Goal: Task Accomplishment & Management: Use online tool/utility

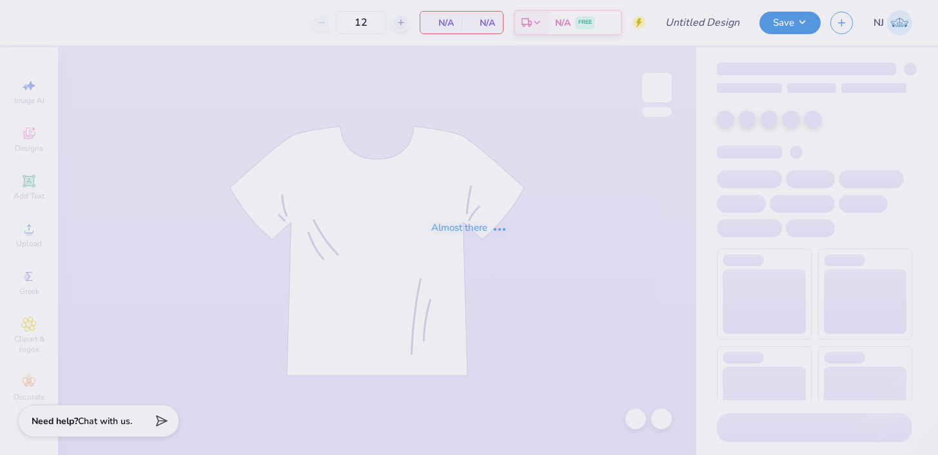
type input "ZTA Homecoming"
type input "60"
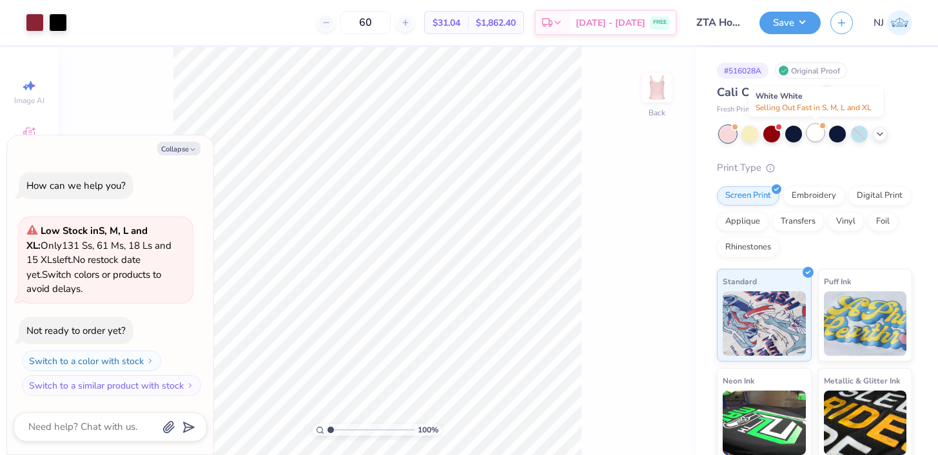
click at [807, 135] on div at bounding box center [815, 132] width 17 height 17
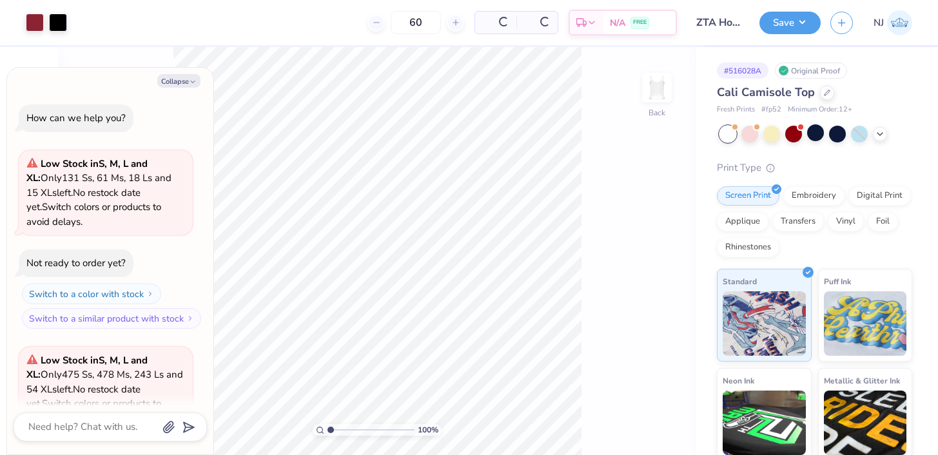
scroll to position [129, 0]
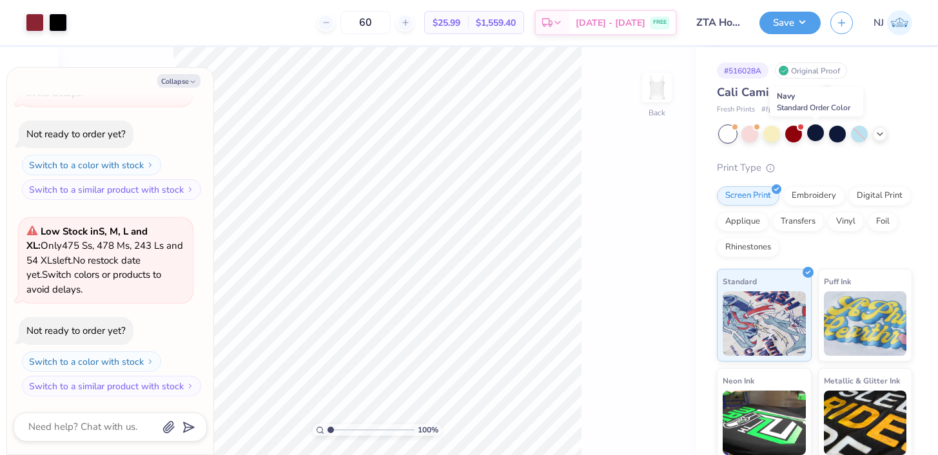
type textarea "x"
type input "1.75"
click at [337, 427] on input "range" at bounding box center [371, 430] width 87 height 12
click at [185, 83] on button "Collapse" at bounding box center [178, 81] width 43 height 14
type textarea "x"
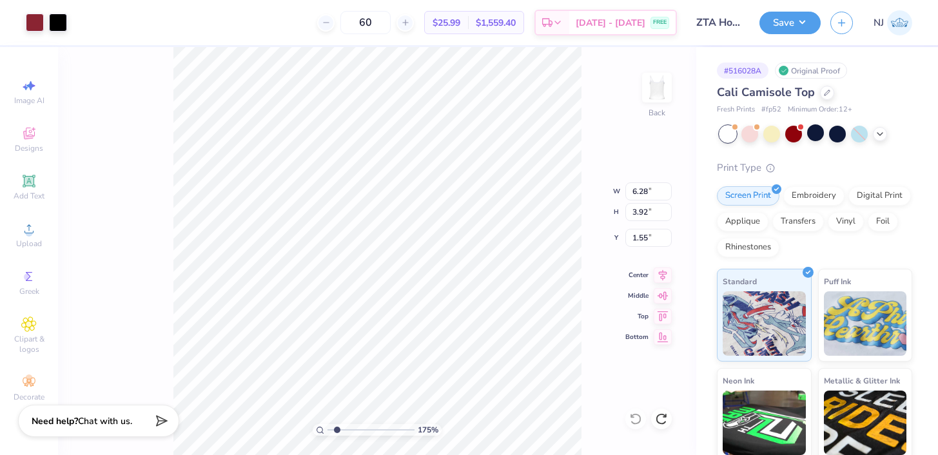
click at [562, 181] on div "175 % Back W 6.28 6.28 " H 3.92 3.92 " Y 1.55 1.55 " Center Middle Top Bottom" at bounding box center [377, 251] width 638 height 408
click at [41, 84] on div "Image AI" at bounding box center [28, 92] width 45 height 38
select select "4"
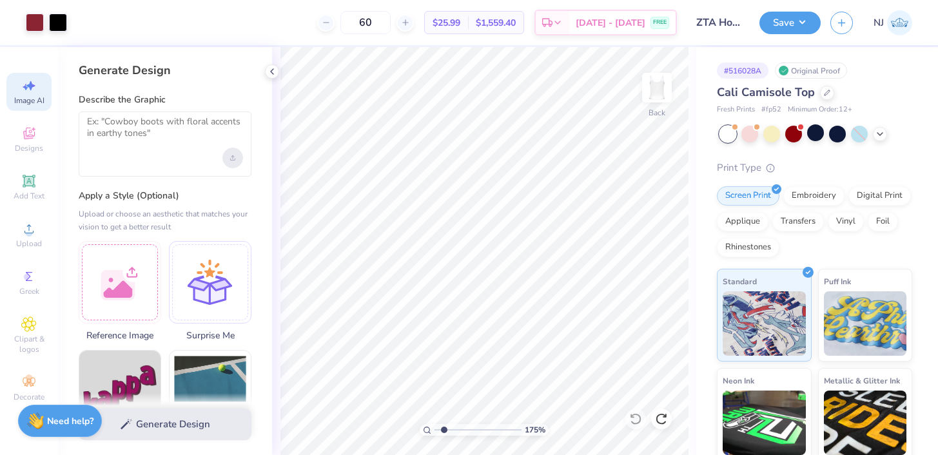
click at [229, 161] on div "Upload image" at bounding box center [232, 158] width 21 height 21
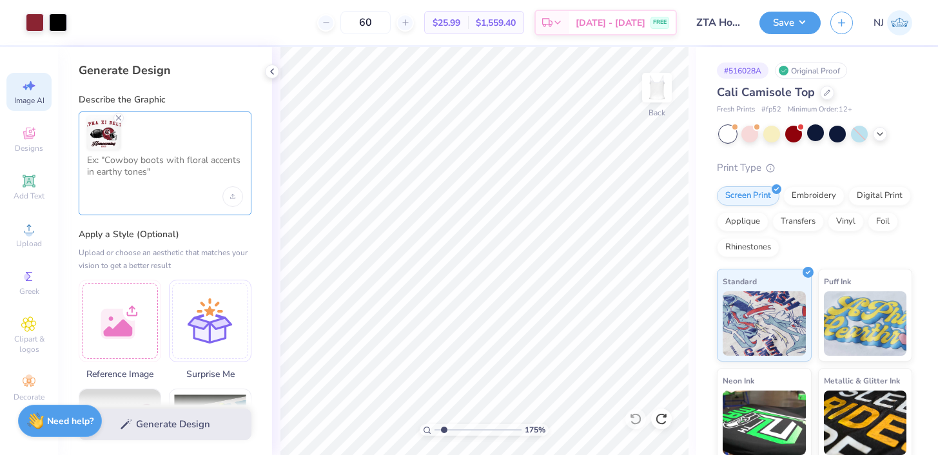
click at [176, 185] on textarea at bounding box center [165, 171] width 156 height 32
type textarea "P"
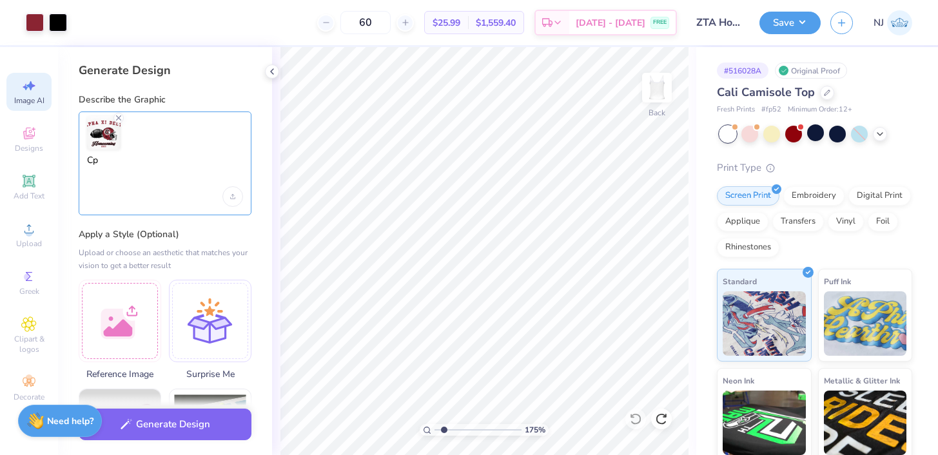
type textarea "C"
type textarea "P"
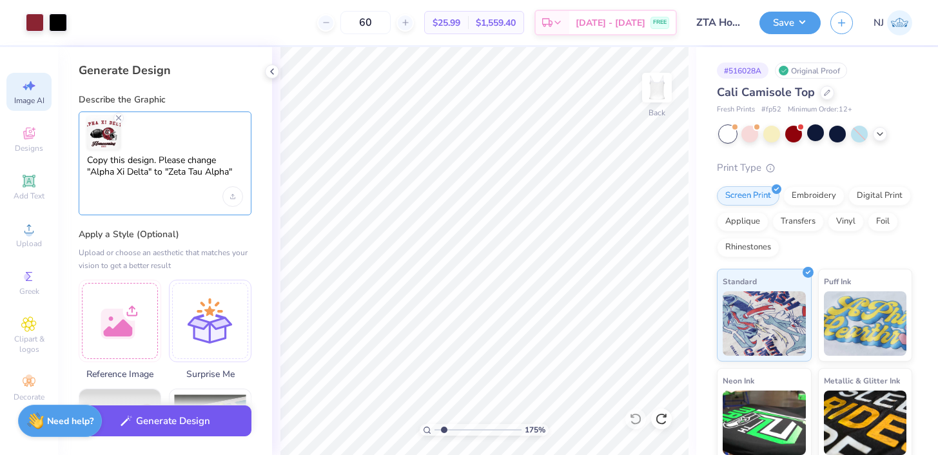
type textarea "Copy this design. Please change "Alpha Xi Delta" to "Zeta Tau Alpha""
click at [156, 424] on button "Generate Design" at bounding box center [165, 422] width 173 height 32
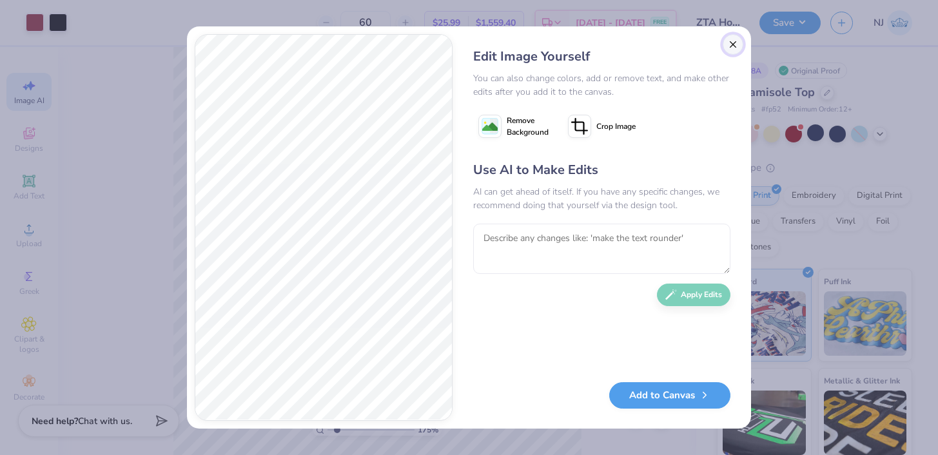
click at [727, 38] on button "Close" at bounding box center [733, 44] width 21 height 21
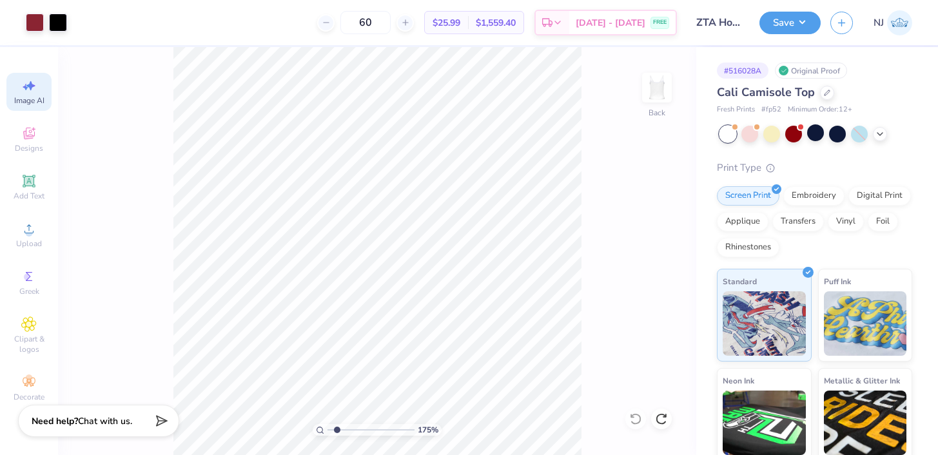
scroll to position [0, 29]
type input "3.45"
drag, startPoint x: 336, startPoint y: 427, endPoint x: 351, endPoint y: 424, distance: 15.7
click at [351, 424] on input "range" at bounding box center [371, 430] width 87 height 12
type input "0.42"
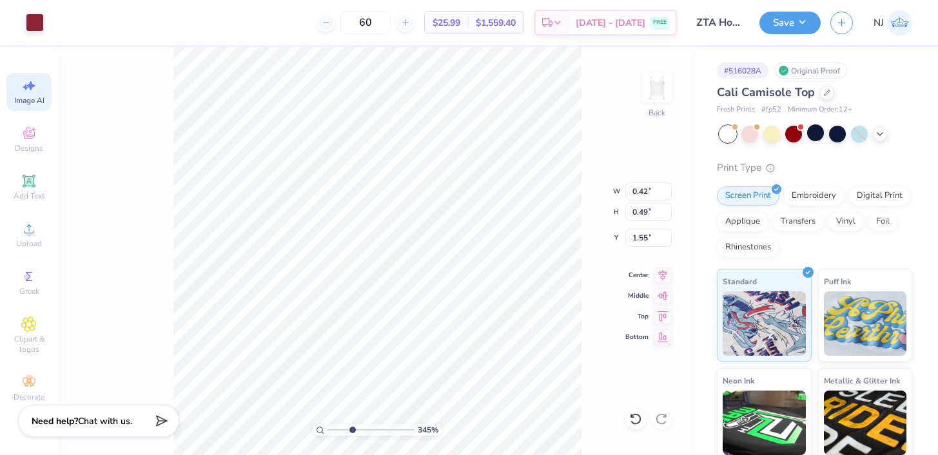
type input "0.49"
drag, startPoint x: 352, startPoint y: 427, endPoint x: 339, endPoint y: 421, distance: 14.1
type input "1.98"
click at [339, 424] on input "range" at bounding box center [371, 430] width 87 height 12
type input "3.72"
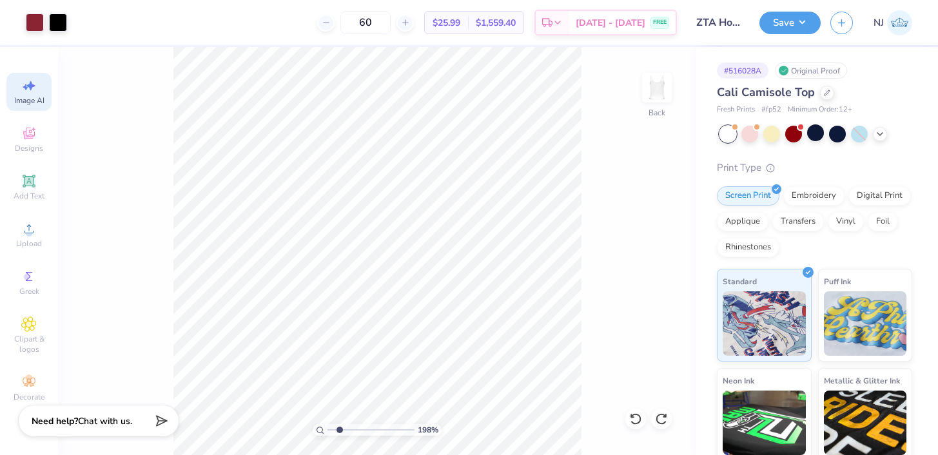
type input "2.1"
click at [340, 428] on input "range" at bounding box center [371, 430] width 87 height 12
click at [29, 242] on span "Upload" at bounding box center [29, 244] width 26 height 10
click at [38, 93] on div "Image AI" at bounding box center [28, 92] width 45 height 38
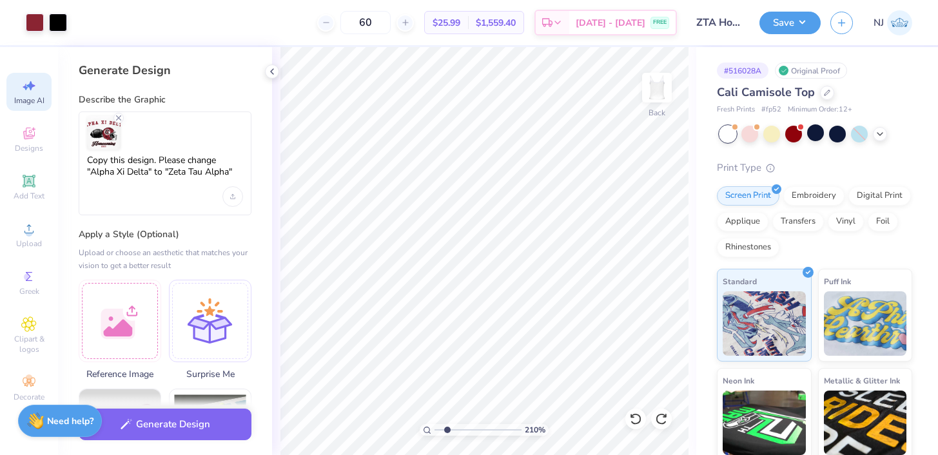
scroll to position [0, 0]
drag, startPoint x: 239, startPoint y: 173, endPoint x: 161, endPoint y: 159, distance: 79.3
click at [161, 159] on textarea "Copy this design. Please change "Alpha Xi Delta" to "Zeta Tau Alpha"" at bounding box center [165, 171] width 156 height 32
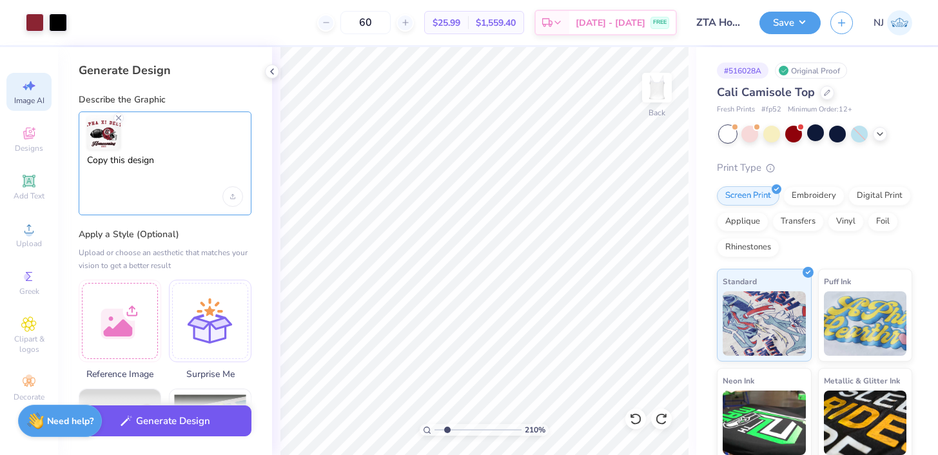
type textarea "Copy this design"
click at [180, 422] on button "Generate Design" at bounding box center [165, 422] width 173 height 32
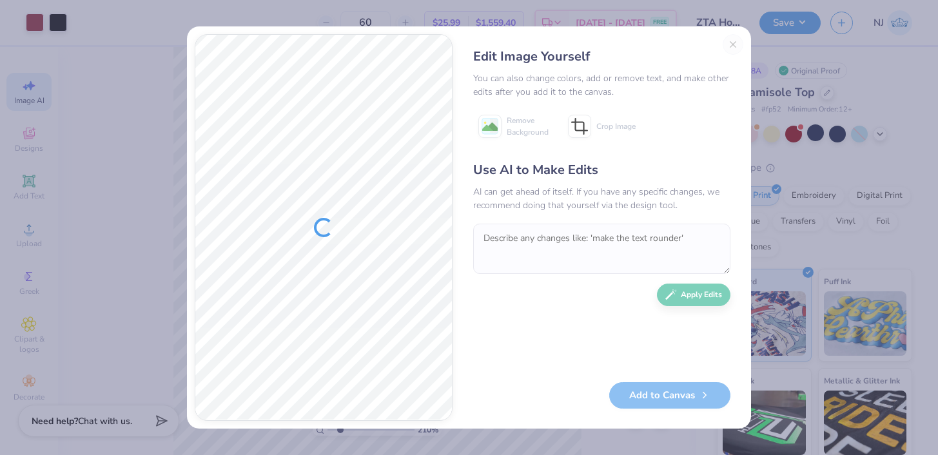
click at [741, 54] on div "Edit Image Yourself You can also change colors, add or remove text, and make ot…" at bounding box center [601, 227] width 283 height 387
click at [730, 32] on div "Edit Image Yourself You can also change colors, add or remove text, and make ot…" at bounding box center [469, 227] width 564 height 402
click at [730, 47] on div "Edit Image Yourself" at bounding box center [601, 56] width 257 height 19
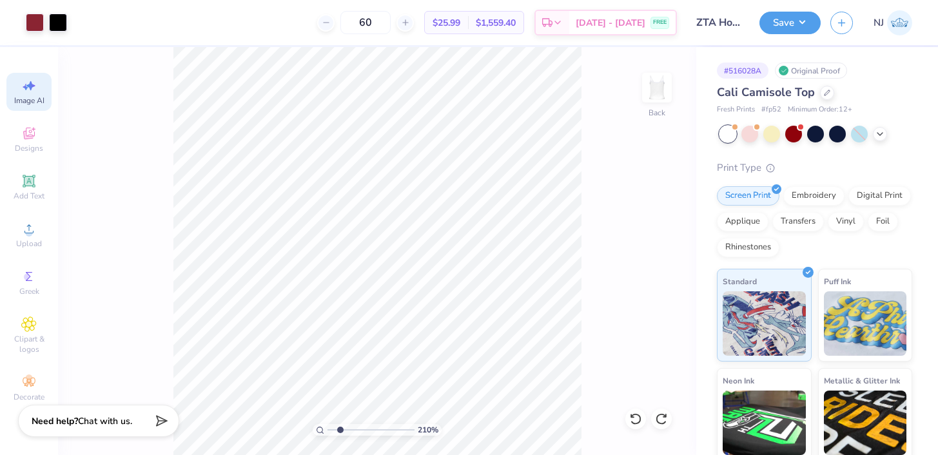
select select "4"
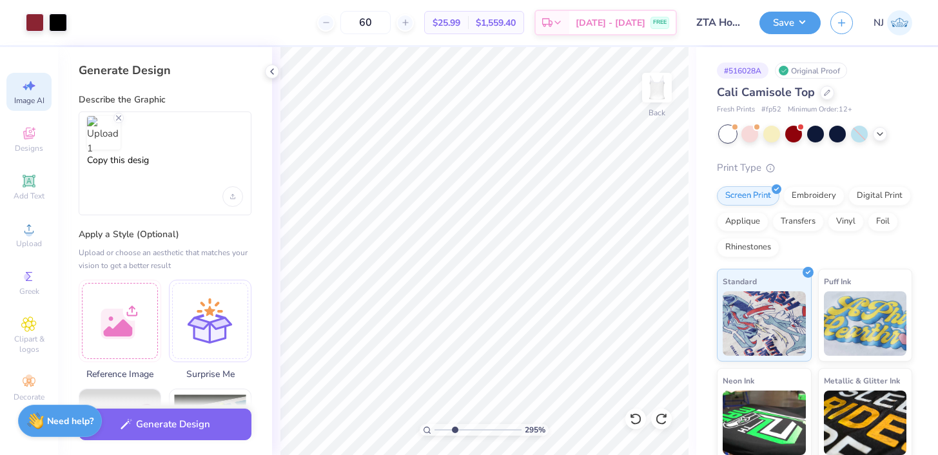
select select "4"
type textarea "Copy this design"
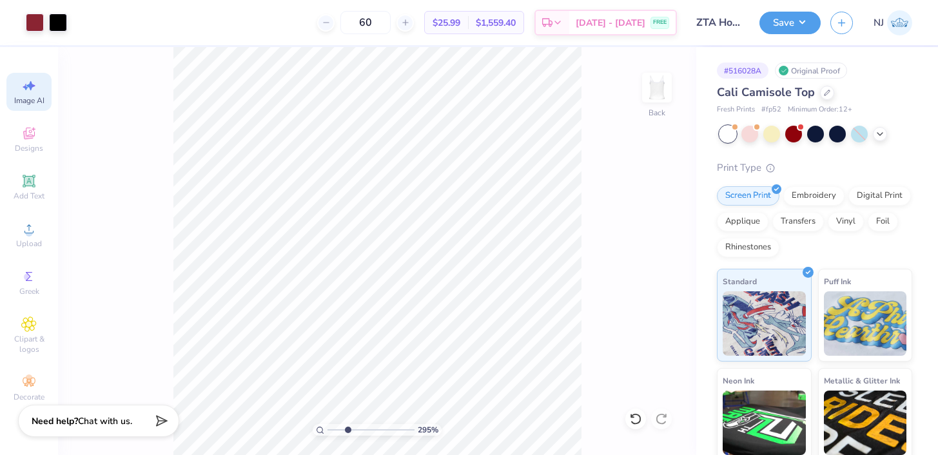
select select "4"
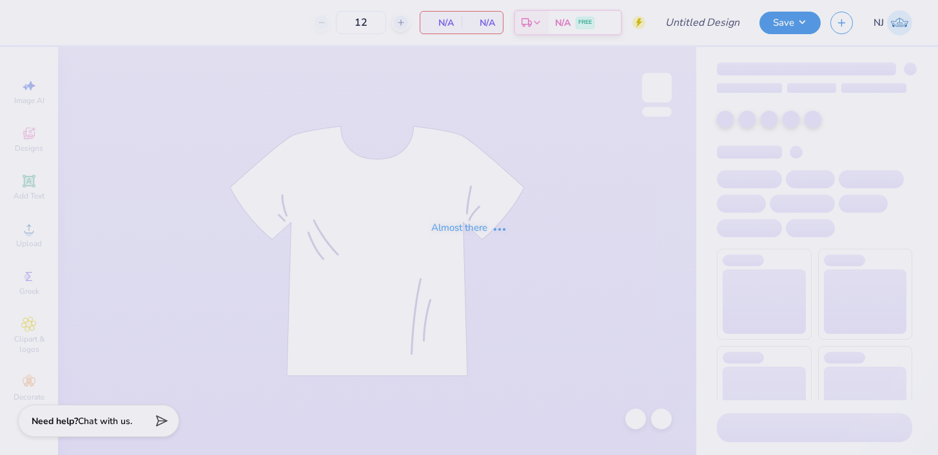
type input "Sigma Chi Beach/Parents Weekend"
type input "48"
